Goal: Find specific page/section: Find specific page/section

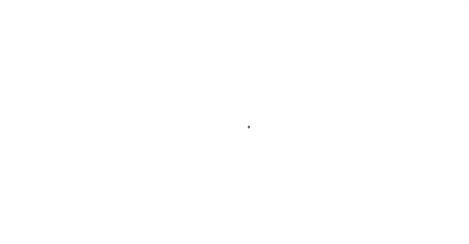
scroll to position [36, 0]
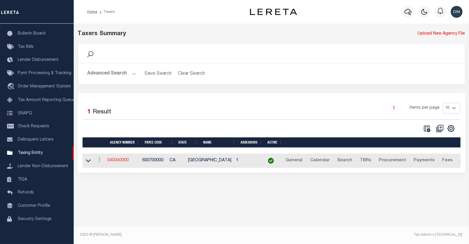
click at [121, 160] on link "040040000" at bounding box center [118, 160] width 21 height 4
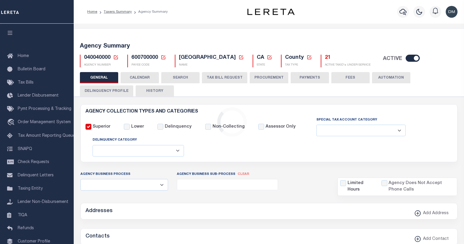
select select
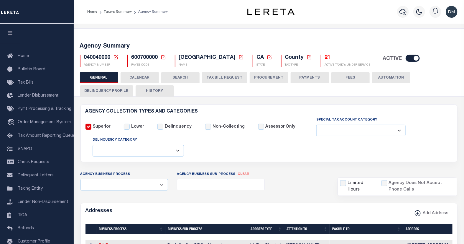
click at [392, 130] on select "Fully Supported Supported If Provided Supported If Provided, Delinquent Only Su…" at bounding box center [361, 130] width 89 height 12
